Goal: Transaction & Acquisition: Subscribe to service/newsletter

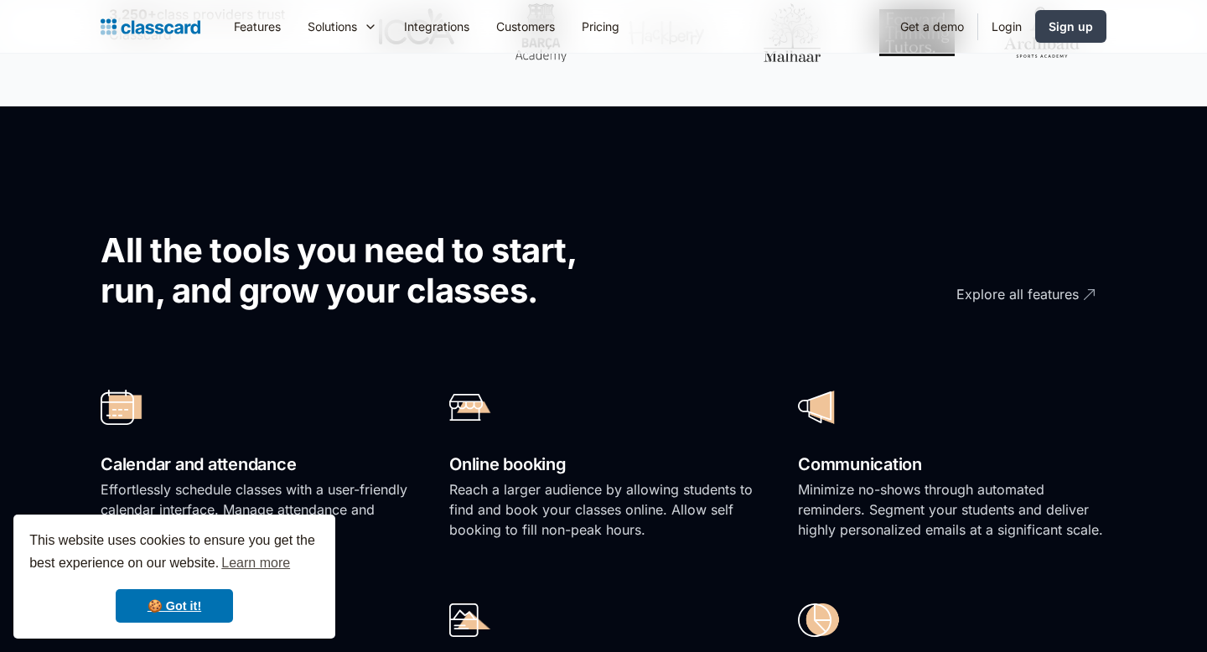
scroll to position [935, 0]
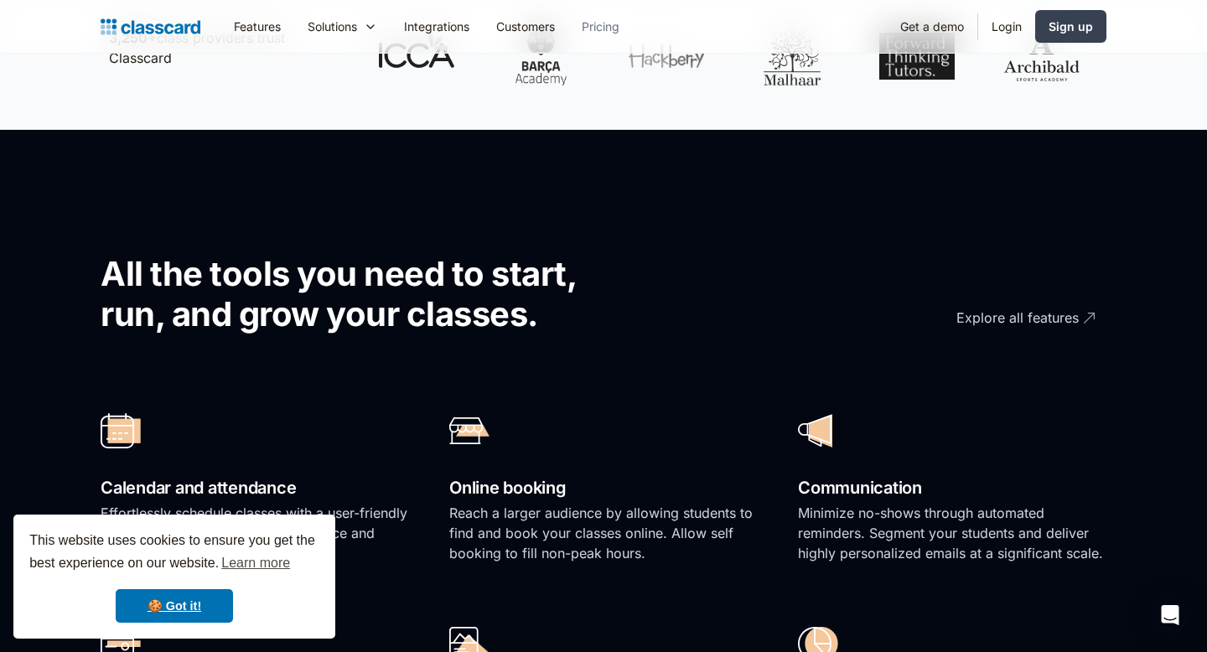
click at [611, 27] on link "Pricing" at bounding box center [600, 27] width 65 height 38
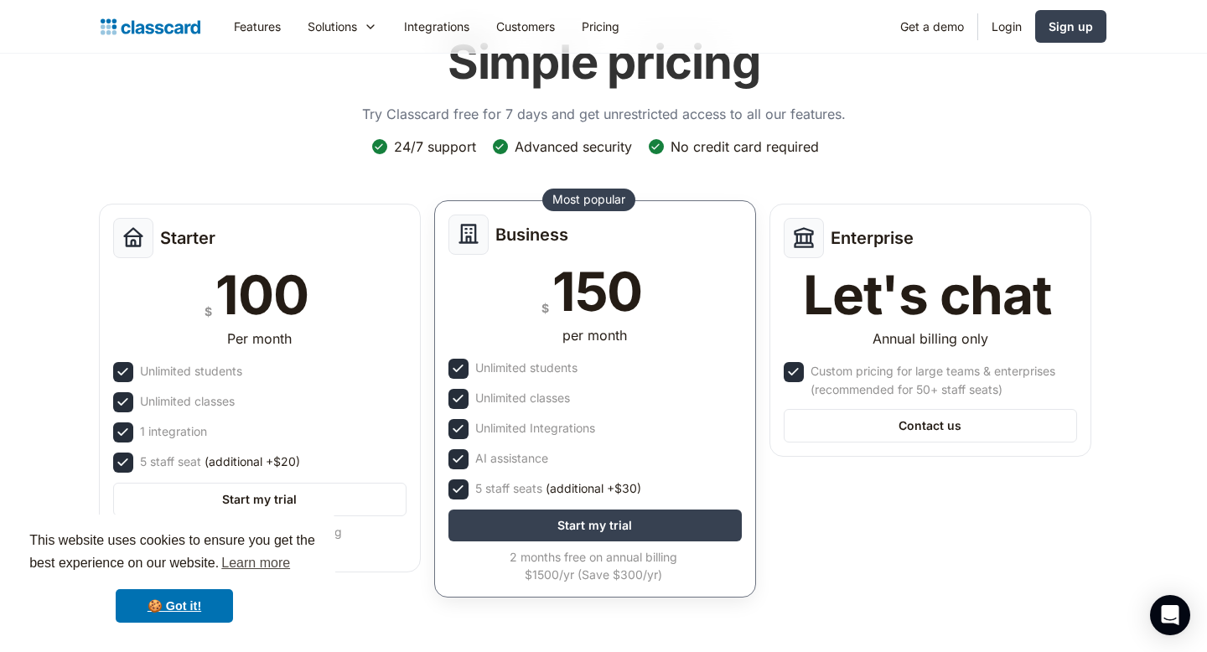
scroll to position [171, 0]
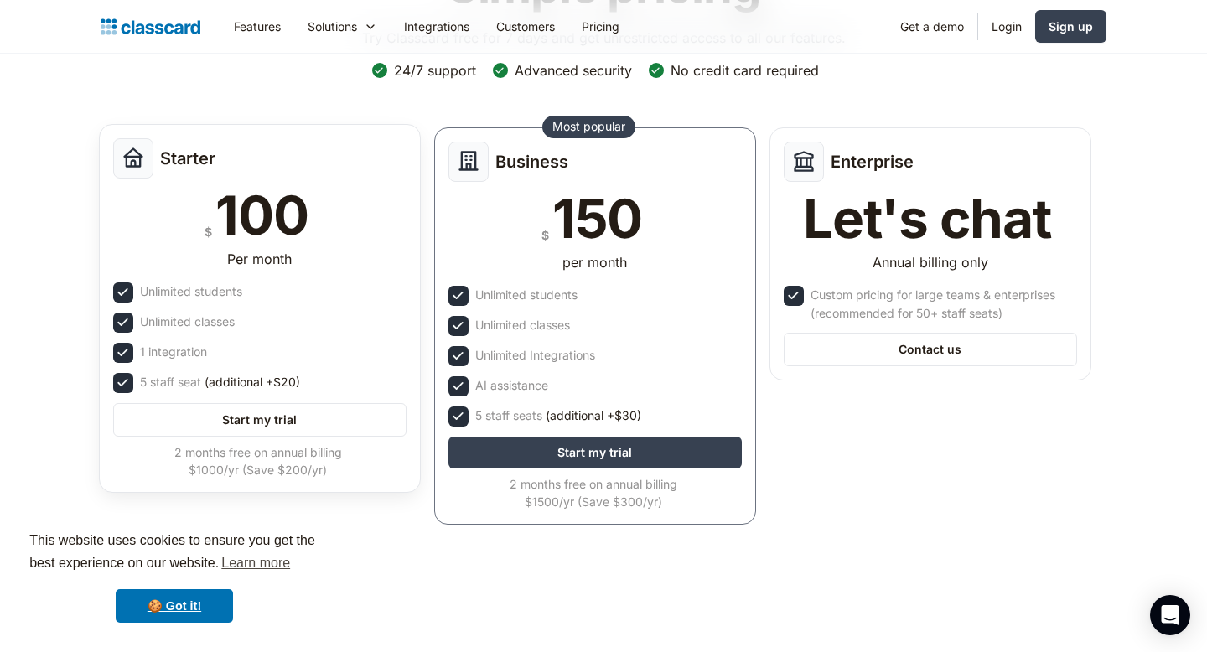
click at [376, 225] on div "$ 100" at bounding box center [259, 216] width 293 height 54
click at [220, 189] on div "100" at bounding box center [261, 216] width 92 height 54
click at [155, 155] on div "Starter" at bounding box center [259, 158] width 293 height 40
click at [133, 159] on img at bounding box center [133, 157] width 23 height 23
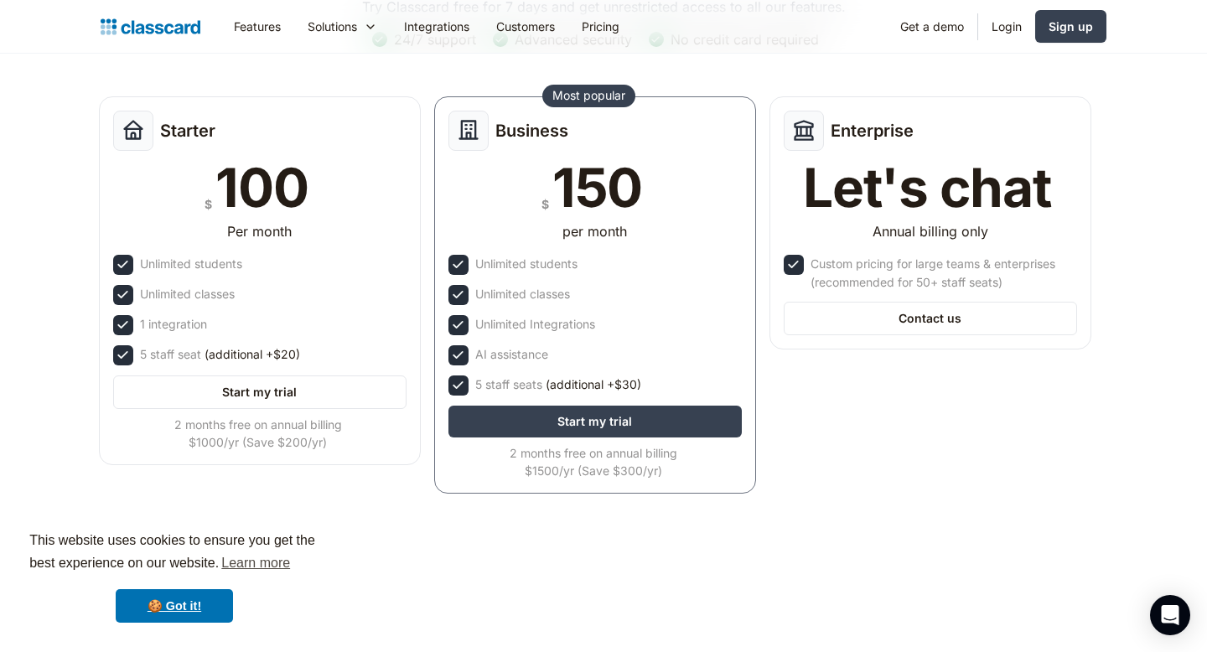
scroll to position [220, 0]
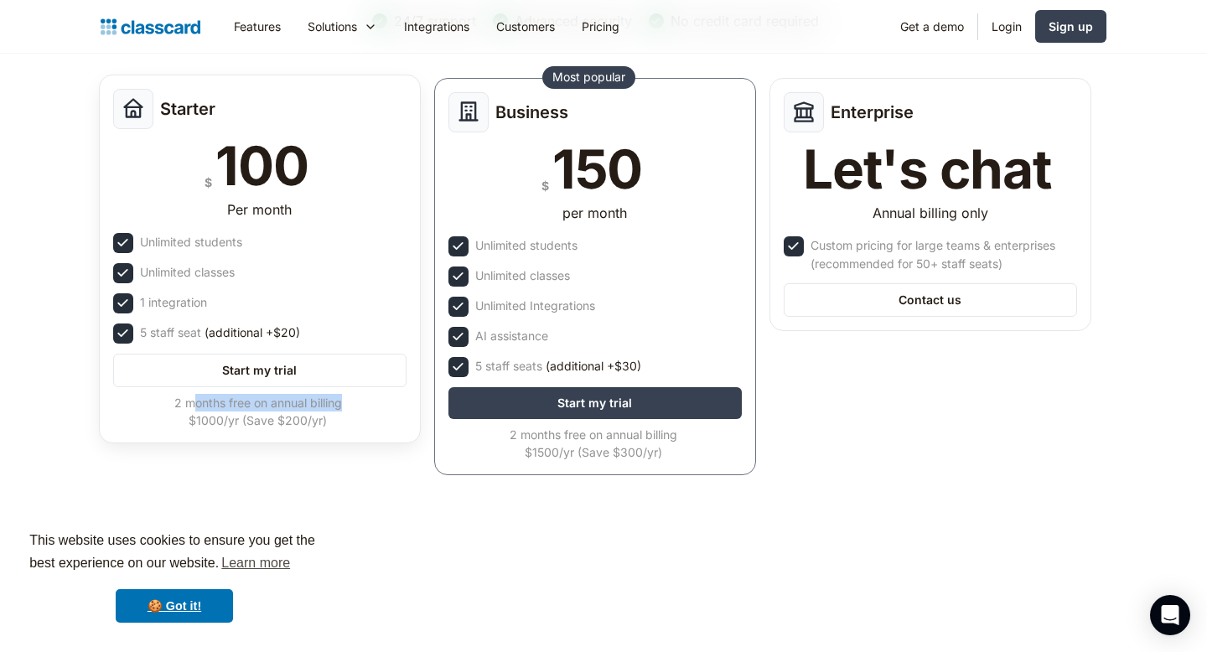
drag, startPoint x: 193, startPoint y: 406, endPoint x: 339, endPoint y: 404, distance: 146.7
click at [339, 404] on div "2 months free on annual billing $1000/yr (Save $200/yr)" at bounding box center [258, 411] width 290 height 35
click at [336, 424] on div "2 months free on annual billing $1000/yr (Save $200/yr)" at bounding box center [258, 411] width 290 height 35
drag, startPoint x: 336, startPoint y: 424, endPoint x: 272, endPoint y: 420, distance: 63.8
click at [272, 420] on div "2 months free on annual billing $1000/yr (Save $200/yr)" at bounding box center [258, 411] width 290 height 35
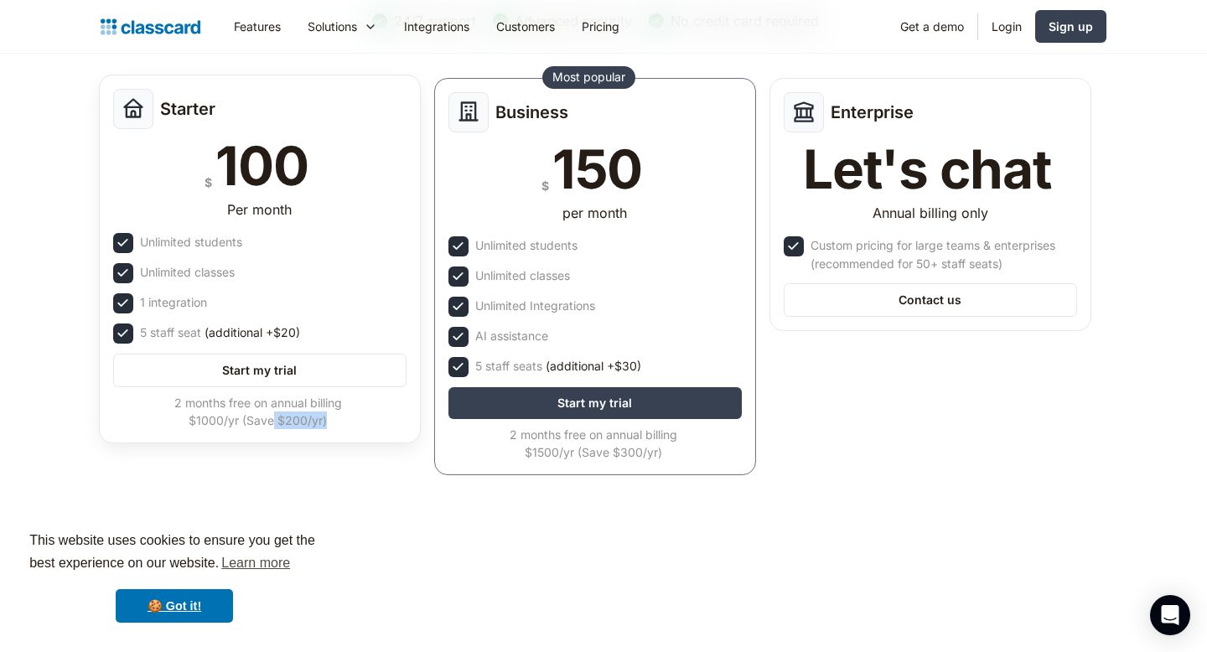
click at [284, 421] on div "2 months free on annual billing $1000/yr (Save $200/yr)" at bounding box center [258, 411] width 290 height 35
drag, startPoint x: 277, startPoint y: 421, endPoint x: 337, endPoint y: 424, distance: 59.6
click at [334, 424] on div "2 months free on annual billing $1000/yr (Save $200/yr)" at bounding box center [258, 411] width 290 height 35
click at [337, 424] on div "2 months free on annual billing $1000/yr (Save $200/yr)" at bounding box center [258, 411] width 290 height 35
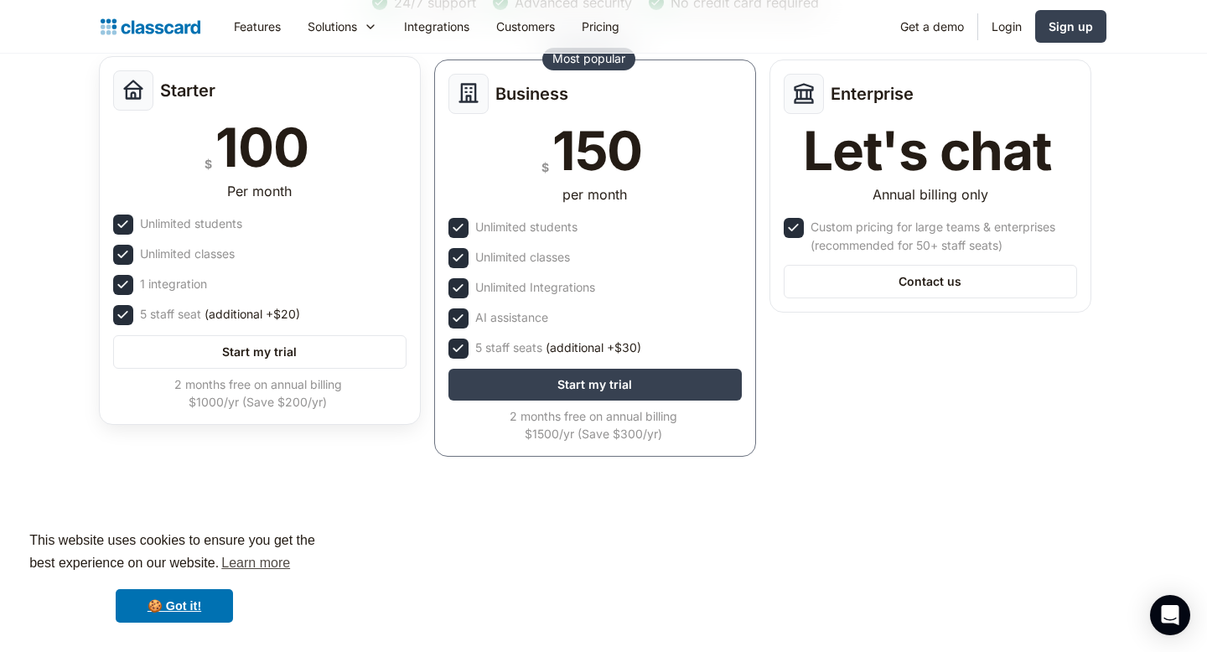
scroll to position [240, 0]
drag, startPoint x: 190, startPoint y: 400, endPoint x: 237, endPoint y: 394, distance: 47.3
click at [237, 394] on div "2 months free on annual billing $1000/yr (Save $200/yr)" at bounding box center [258, 392] width 290 height 35
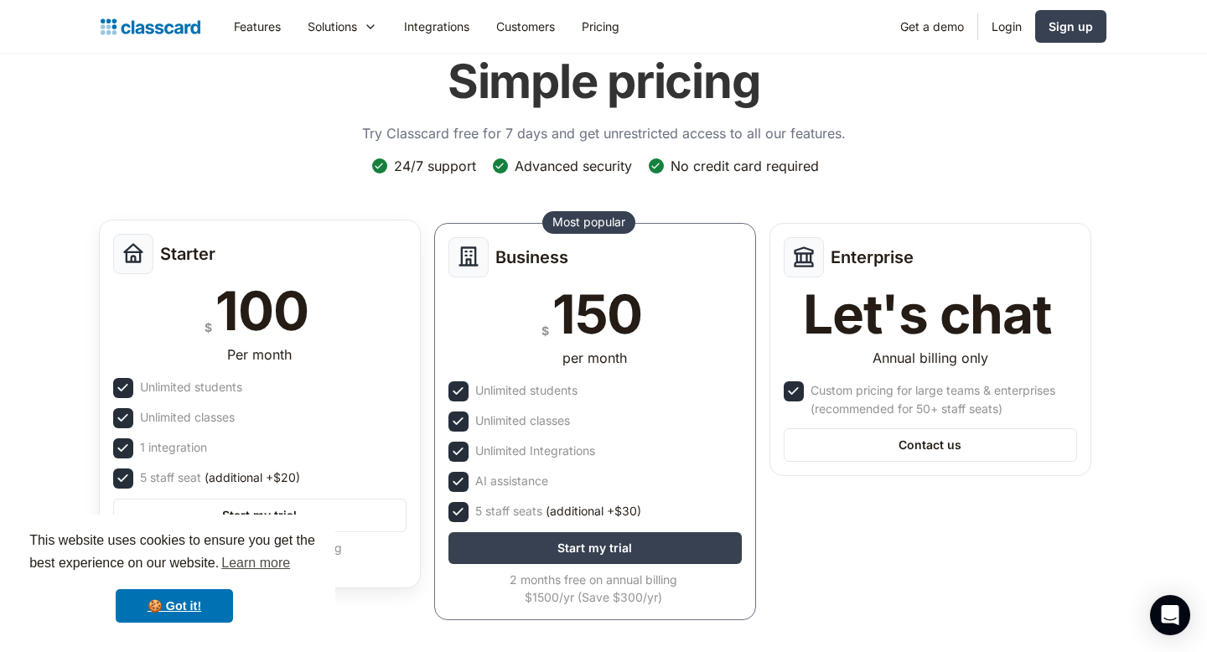
scroll to position [0, 0]
